Goal: Information Seeking & Learning: Check status

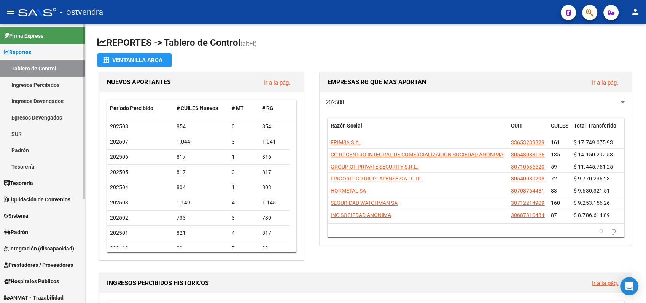
click at [29, 199] on span "Liquidación de Convenios" at bounding box center [37, 199] width 67 height 8
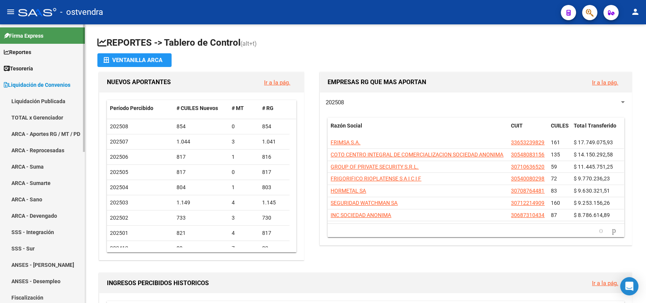
click at [35, 118] on link "TOTAL x Gerenciador" at bounding box center [42, 117] width 85 height 16
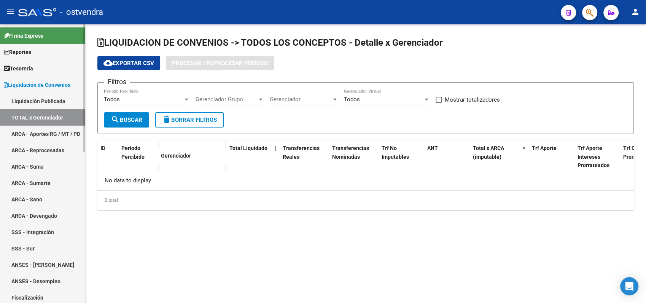
checkbox input "true"
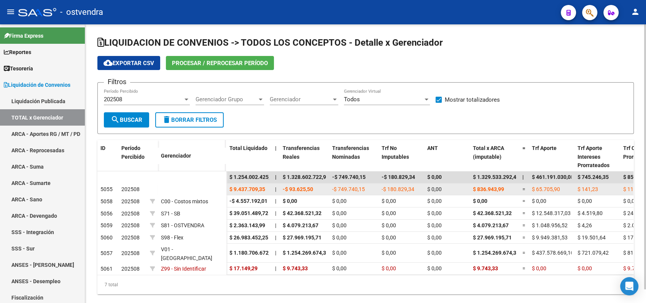
click at [105, 188] on span "5055" at bounding box center [106, 189] width 12 height 6
drag, startPoint x: 119, startPoint y: 186, endPoint x: 131, endPoint y: 186, distance: 12.2
click at [119, 187] on datatable-body-cell "202508" at bounding box center [132, 189] width 29 height 12
click at [134, 186] on span "202508" at bounding box center [130, 189] width 18 height 6
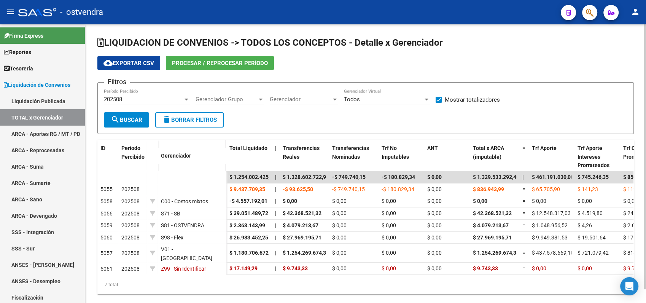
click at [127, 100] on div "202508" at bounding box center [143, 99] width 79 height 7
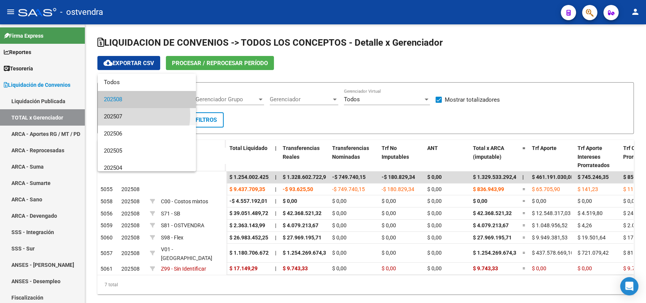
click at [124, 115] on span "202507" at bounding box center [147, 116] width 86 height 17
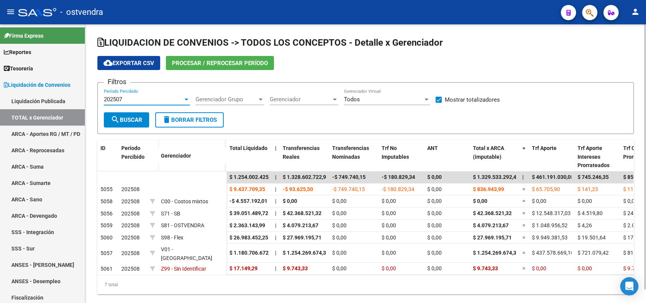
click at [129, 122] on span "search Buscar" at bounding box center [127, 119] width 32 height 7
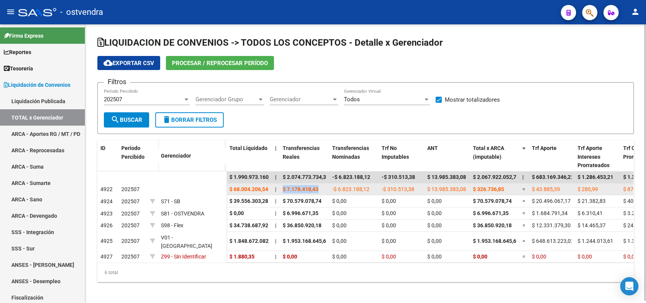
drag, startPoint x: 283, startPoint y: 186, endPoint x: 326, endPoint y: 190, distance: 43.2
click at [326, 190] on div "$ 7.178.418,43" at bounding box center [304, 189] width 43 height 9
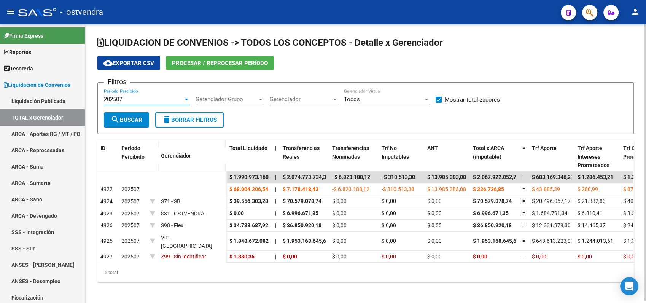
click at [122, 99] on span "202507" at bounding box center [113, 99] width 18 height 7
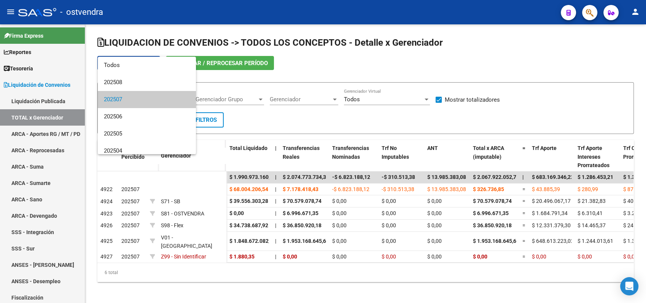
click at [195, 187] on div at bounding box center [323, 151] width 646 height 303
